Goal: Task Accomplishment & Management: Complete application form

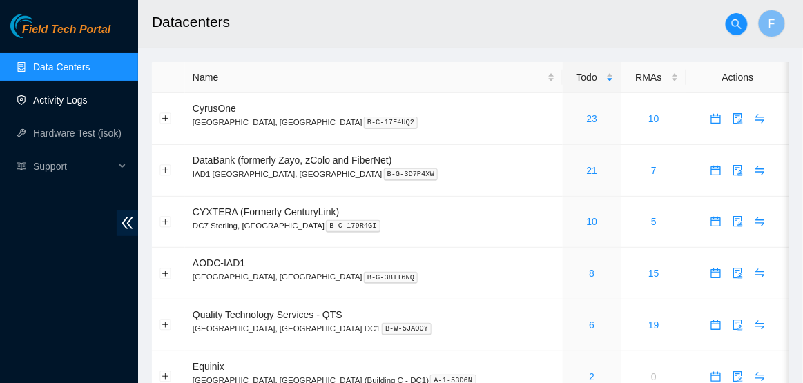
click at [82, 95] on link "Activity Logs" at bounding box center [60, 100] width 55 height 11
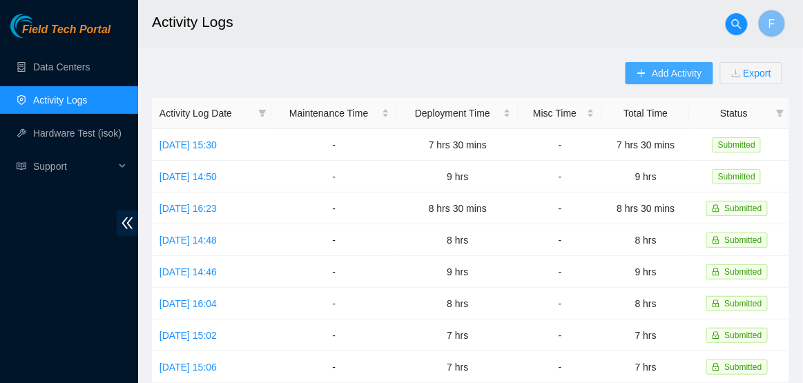
click at [665, 74] on span "Add Activity" at bounding box center [677, 73] width 50 height 15
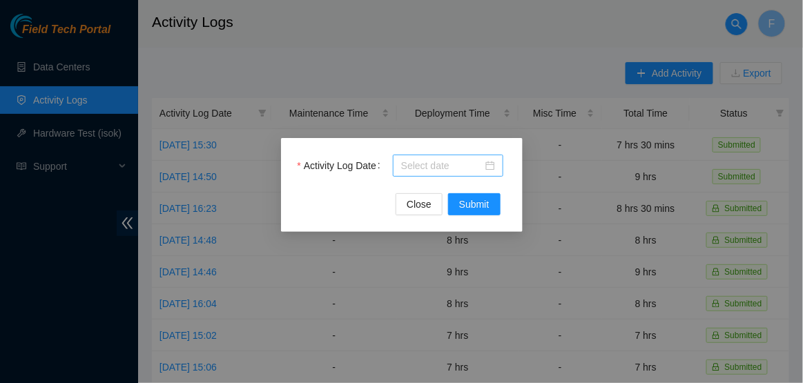
click at [492, 168] on div at bounding box center [448, 165] width 94 height 15
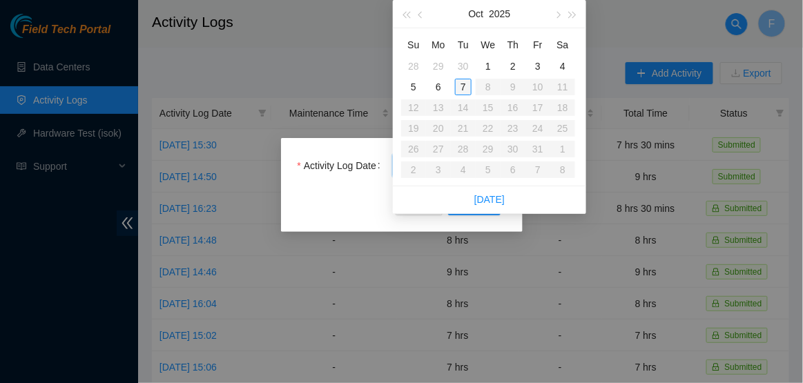
type input "2025-10-07"
click at [465, 84] on div "7" at bounding box center [463, 87] width 17 height 17
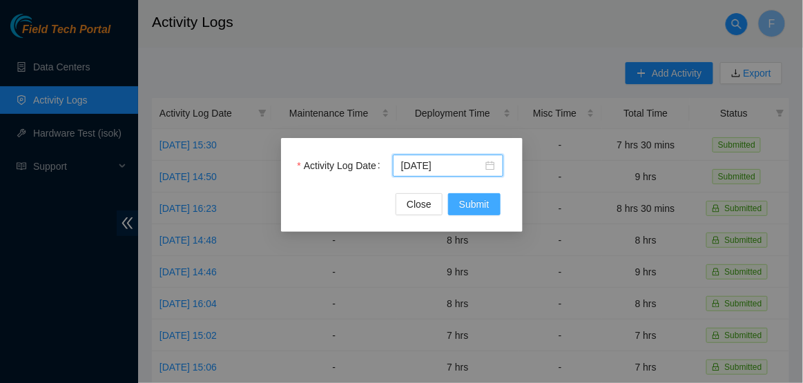
click at [470, 208] on span "Submit" at bounding box center [474, 204] width 30 height 15
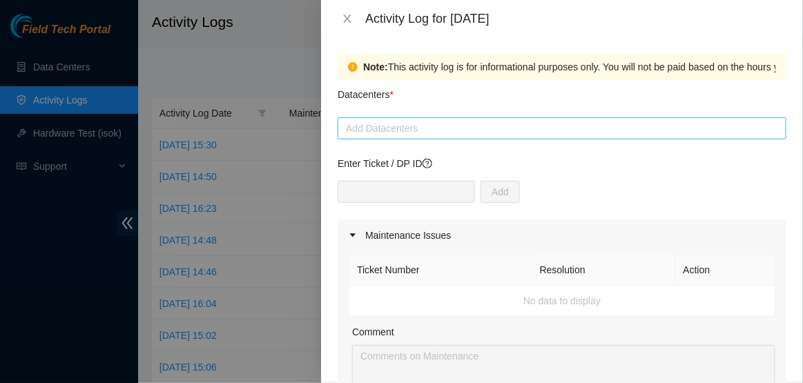
click at [474, 130] on div at bounding box center [562, 128] width 442 height 17
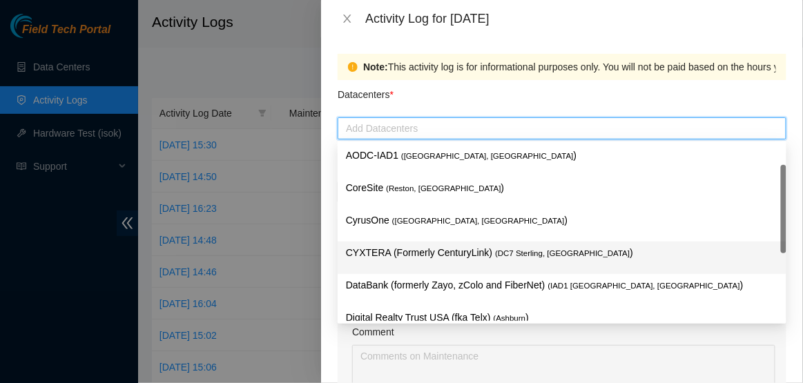
scroll to position [150, 0]
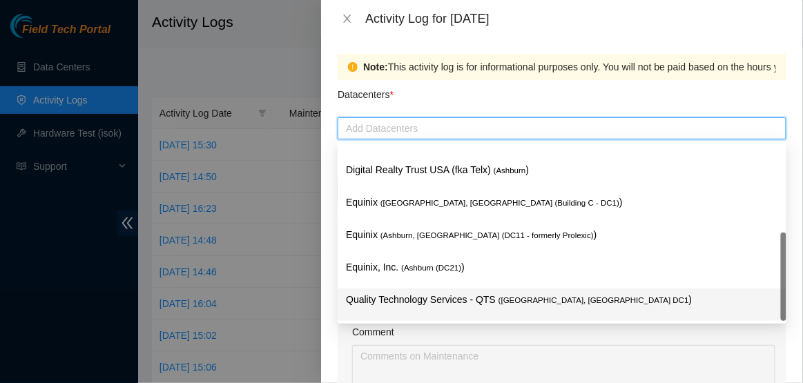
click at [457, 296] on p "Quality Technology Services - QTS ( Ashburn, VA DC1 )" at bounding box center [562, 300] width 432 height 16
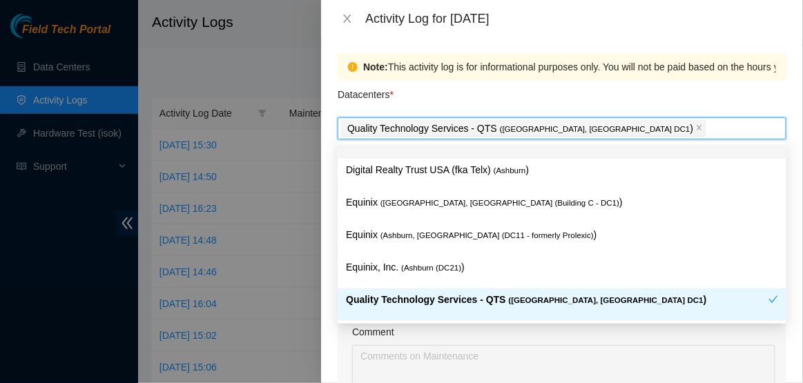
click at [549, 108] on div "Datacenters *" at bounding box center [562, 98] width 449 height 37
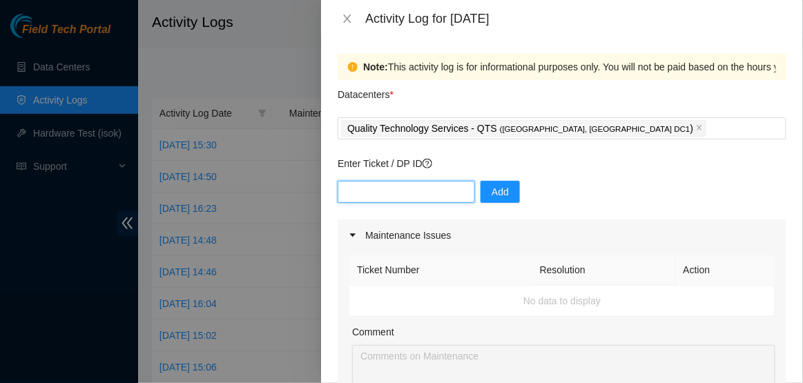
click at [402, 191] on input "text" at bounding box center [406, 192] width 137 height 22
type input "DP77110"
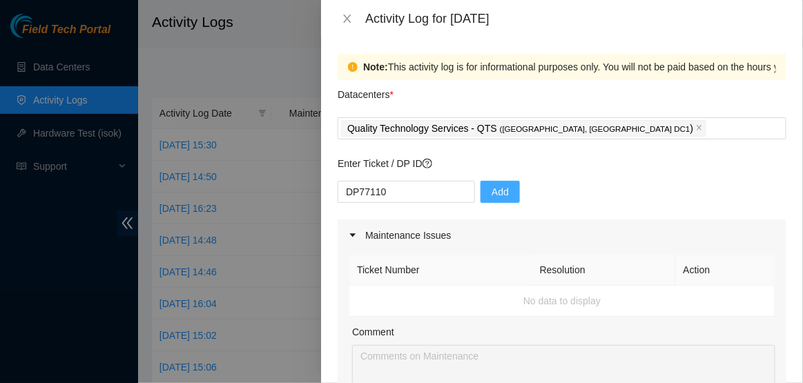
click at [500, 192] on button "Add" at bounding box center [499, 192] width 39 height 22
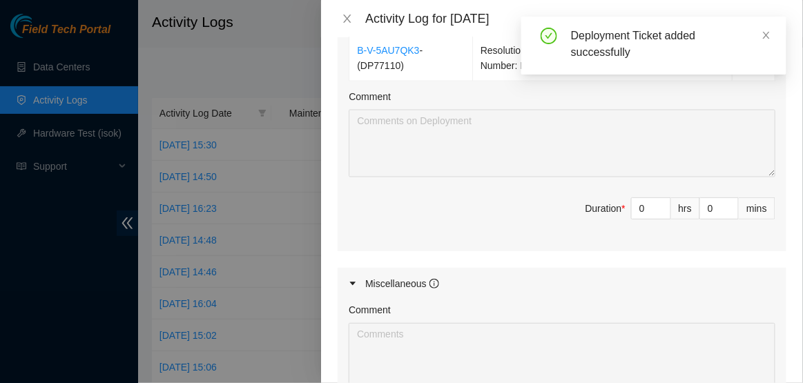
scroll to position [534, 0]
click at [648, 211] on input "0" at bounding box center [651, 209] width 39 height 21
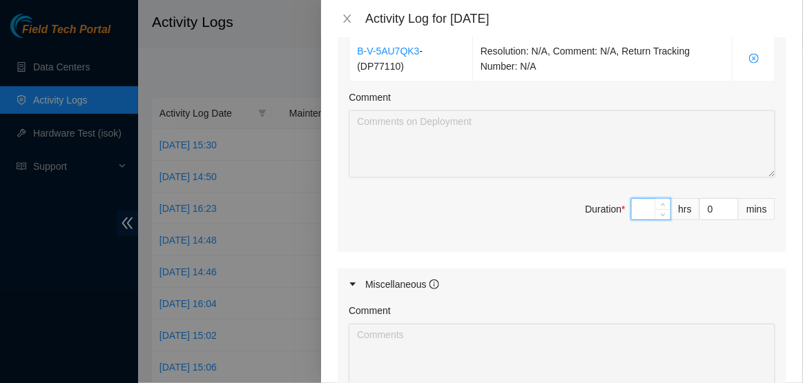
type input "7"
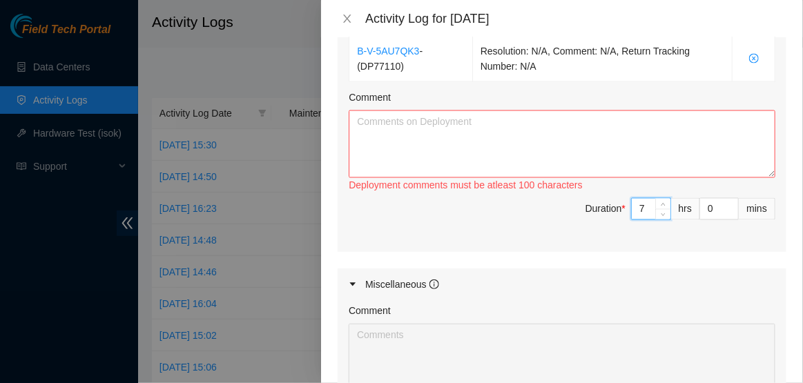
type input "7"
click at [565, 146] on textarea "Comment" at bounding box center [562, 144] width 427 height 68
paste textarea "Hi Dave, EOD Update: -Power cycled (G-R34) S62.scs06 -Unplugged power cords-Wai…"
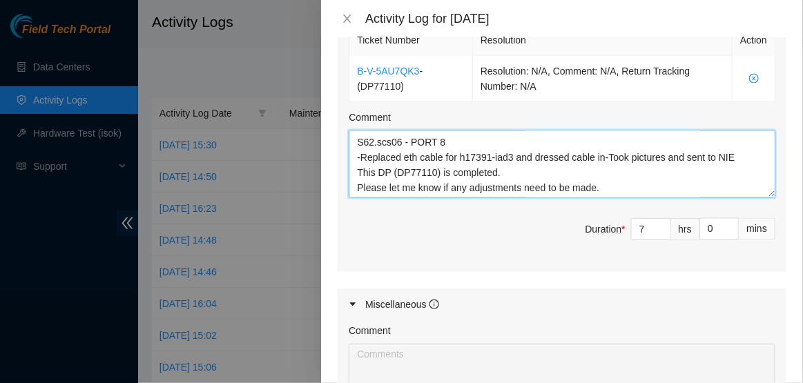
scroll to position [762, 0]
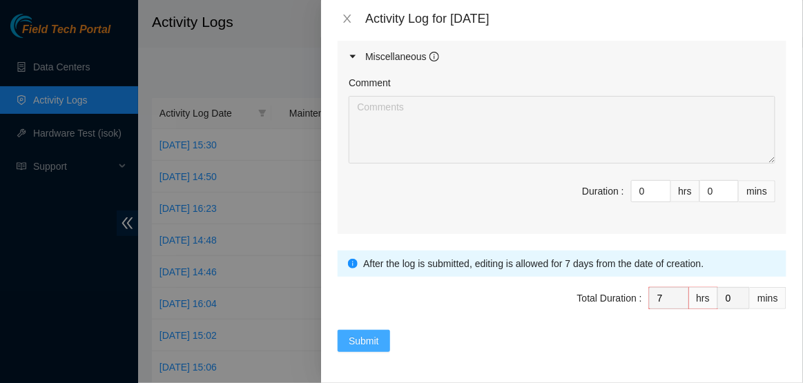
type textarea "Hi Dave, EOD Update: -Power cycled (G-R34) S62.scs06 -Unplugged power cords-Wai…"
click at [368, 343] on span "Submit" at bounding box center [364, 340] width 30 height 15
